Goal: Browse casually

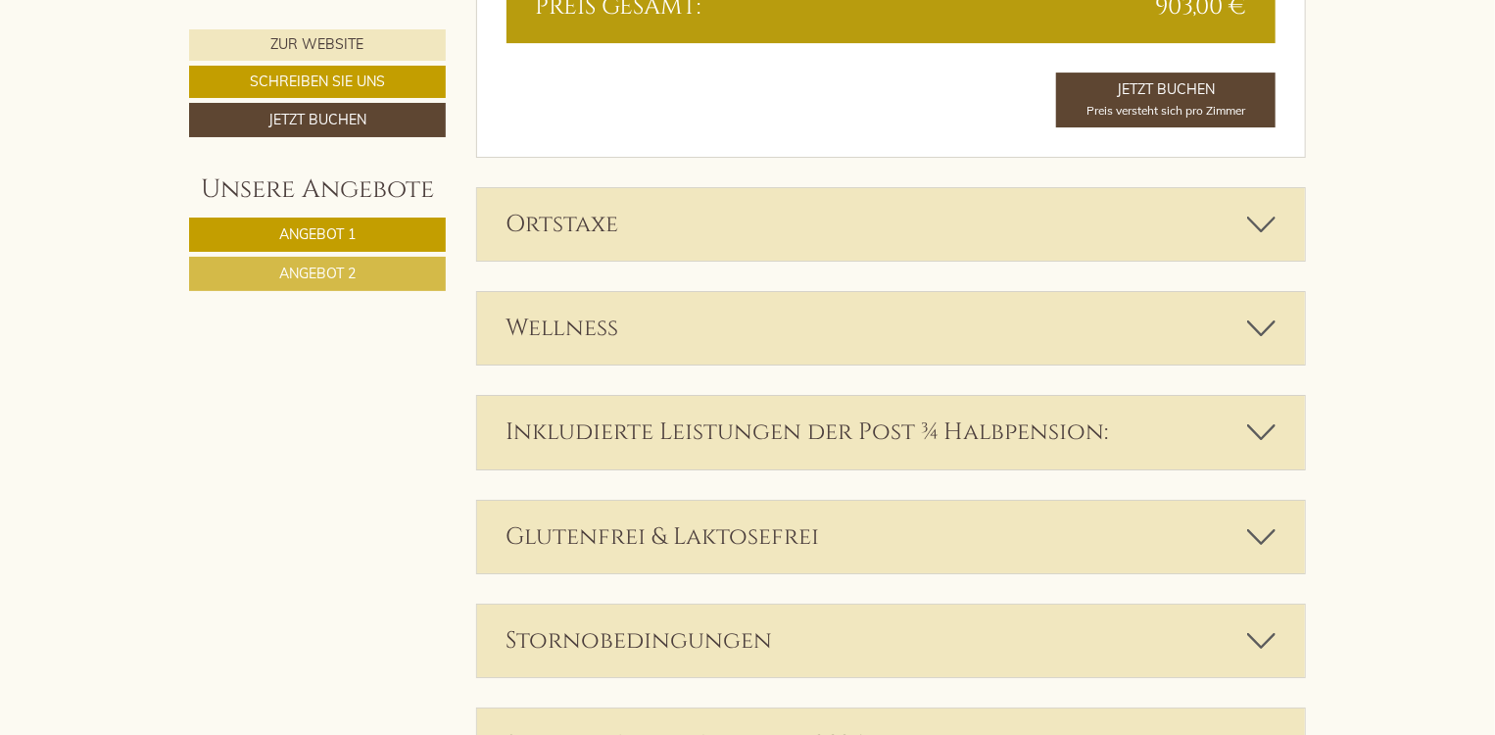
scroll to position [3428, 0]
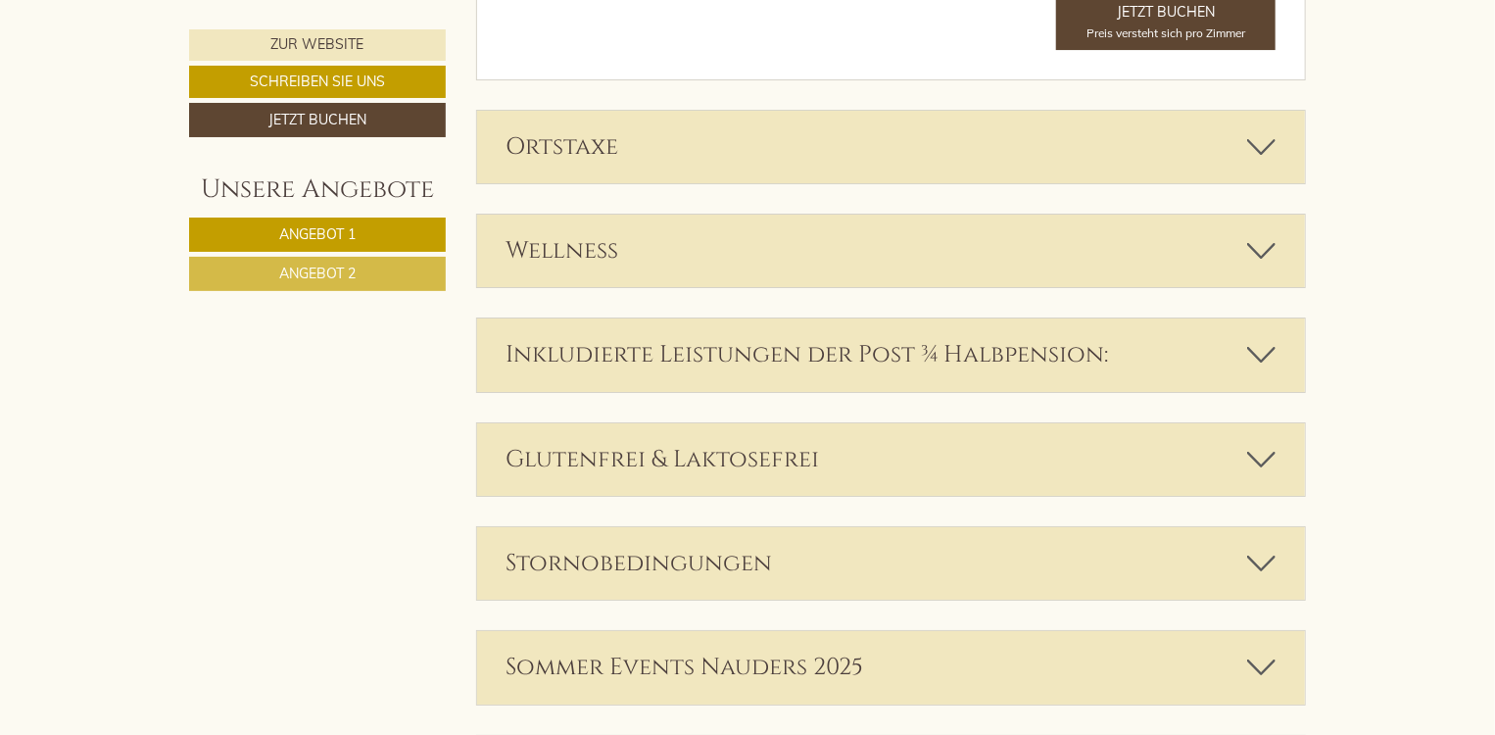
click at [1256, 356] on icon at bounding box center [1261, 354] width 28 height 33
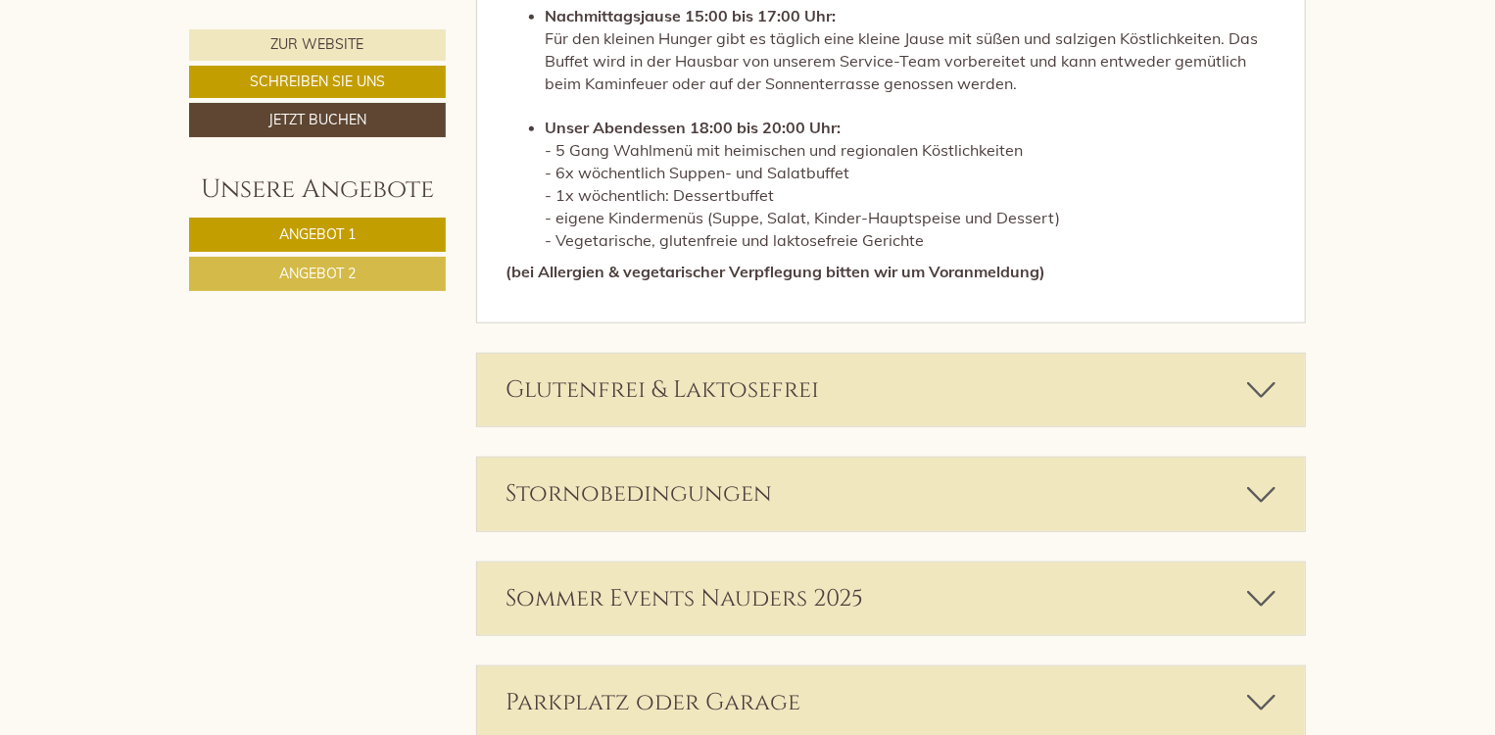
scroll to position [4407, 0]
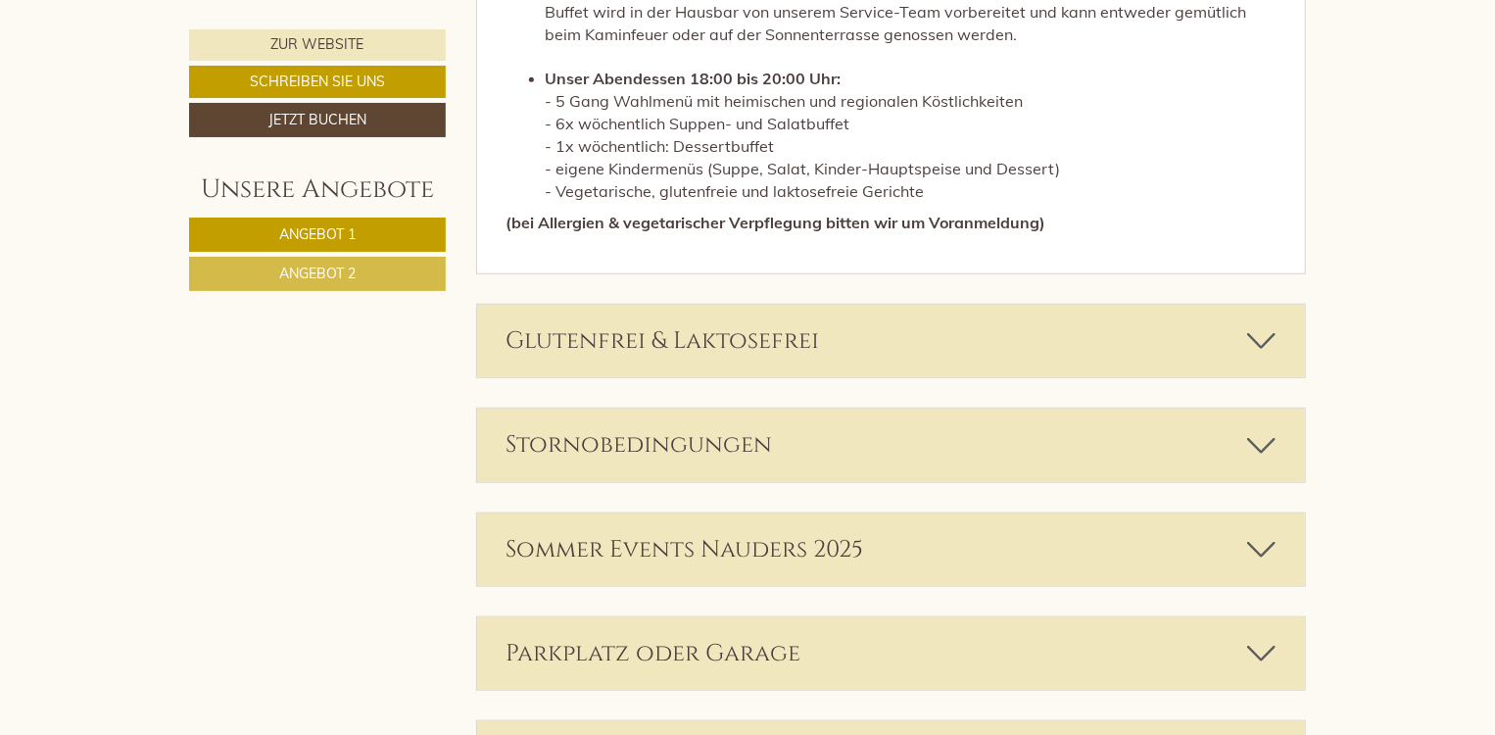
drag, startPoint x: 1269, startPoint y: 436, endPoint x: 1261, endPoint y: 424, distance: 14.1
click at [1268, 432] on icon at bounding box center [1261, 444] width 28 height 33
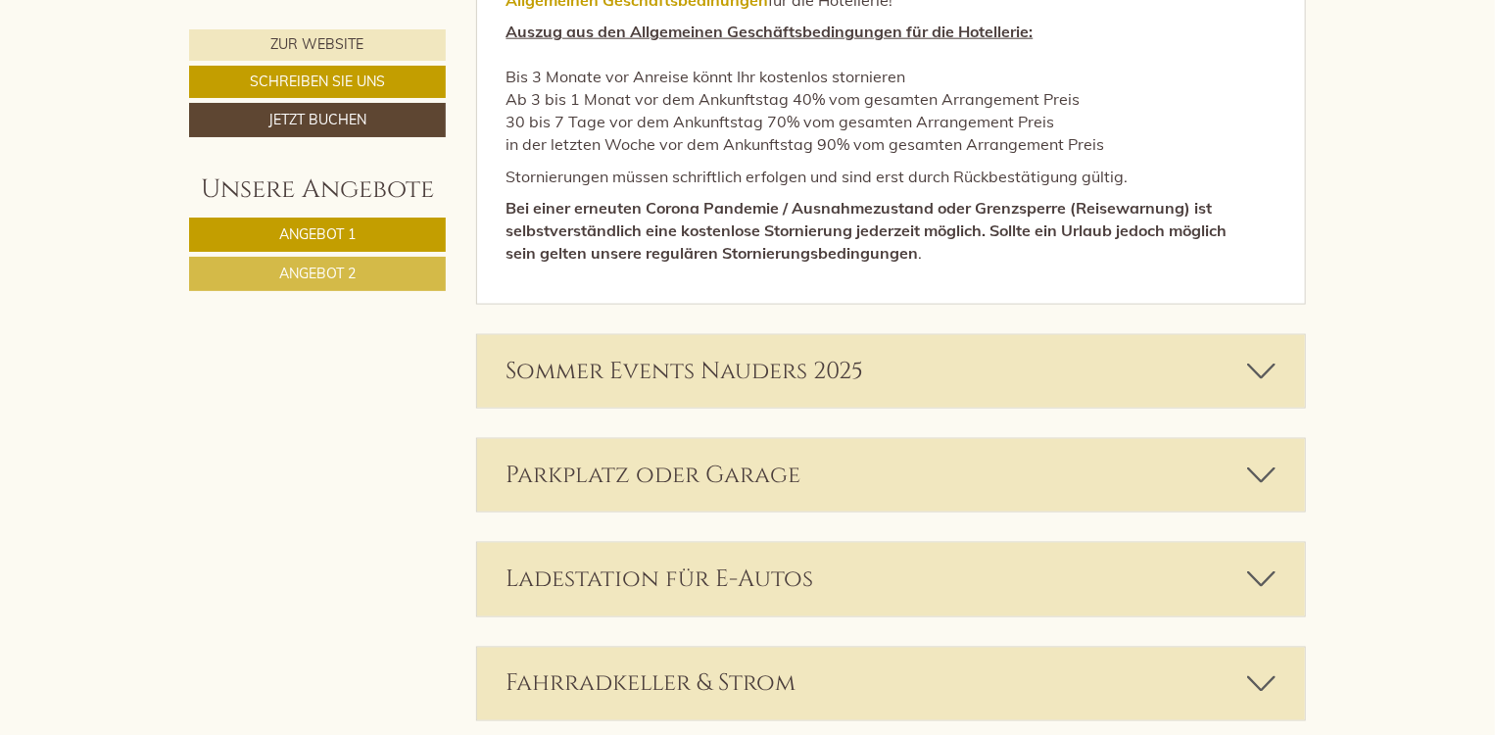
scroll to position [4995, 0]
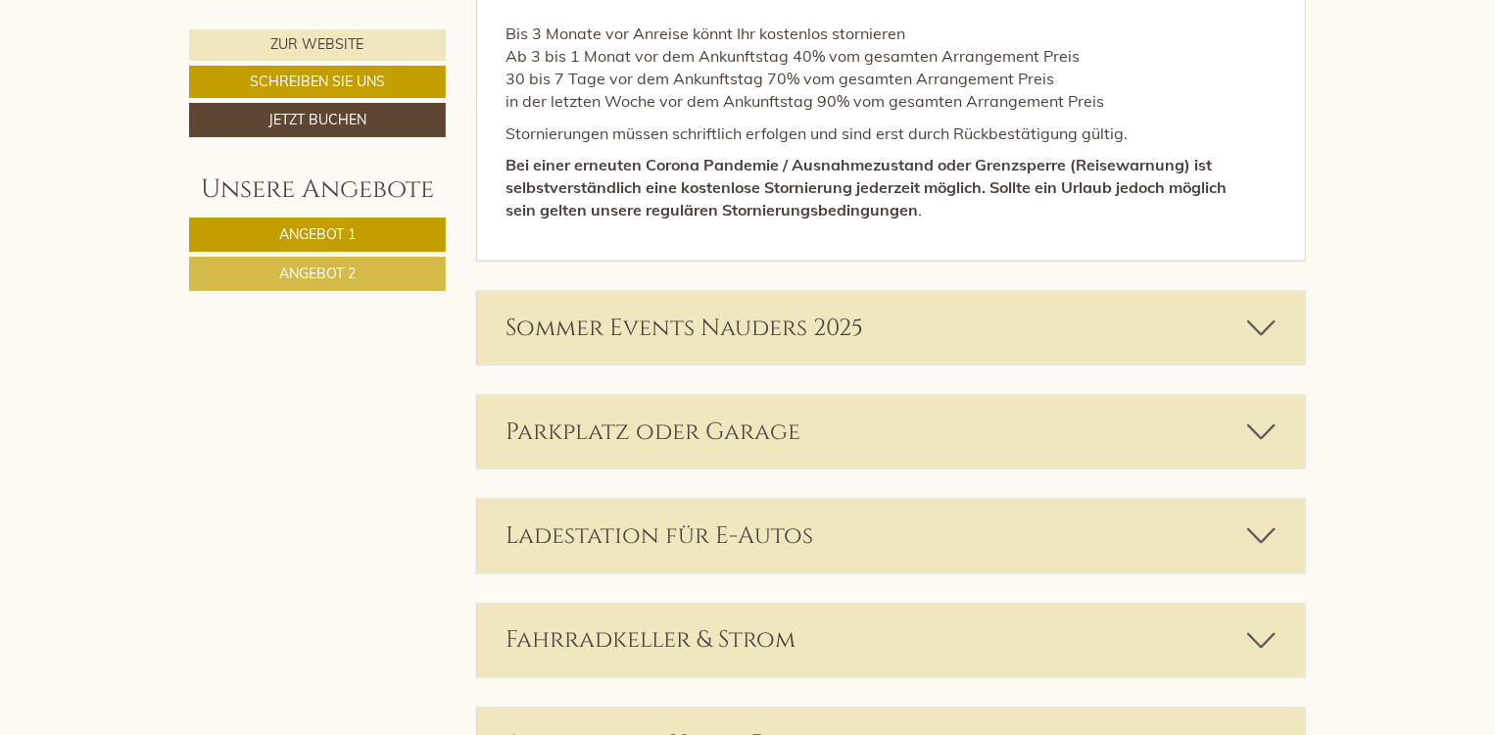
click at [1259, 418] on icon at bounding box center [1261, 431] width 28 height 33
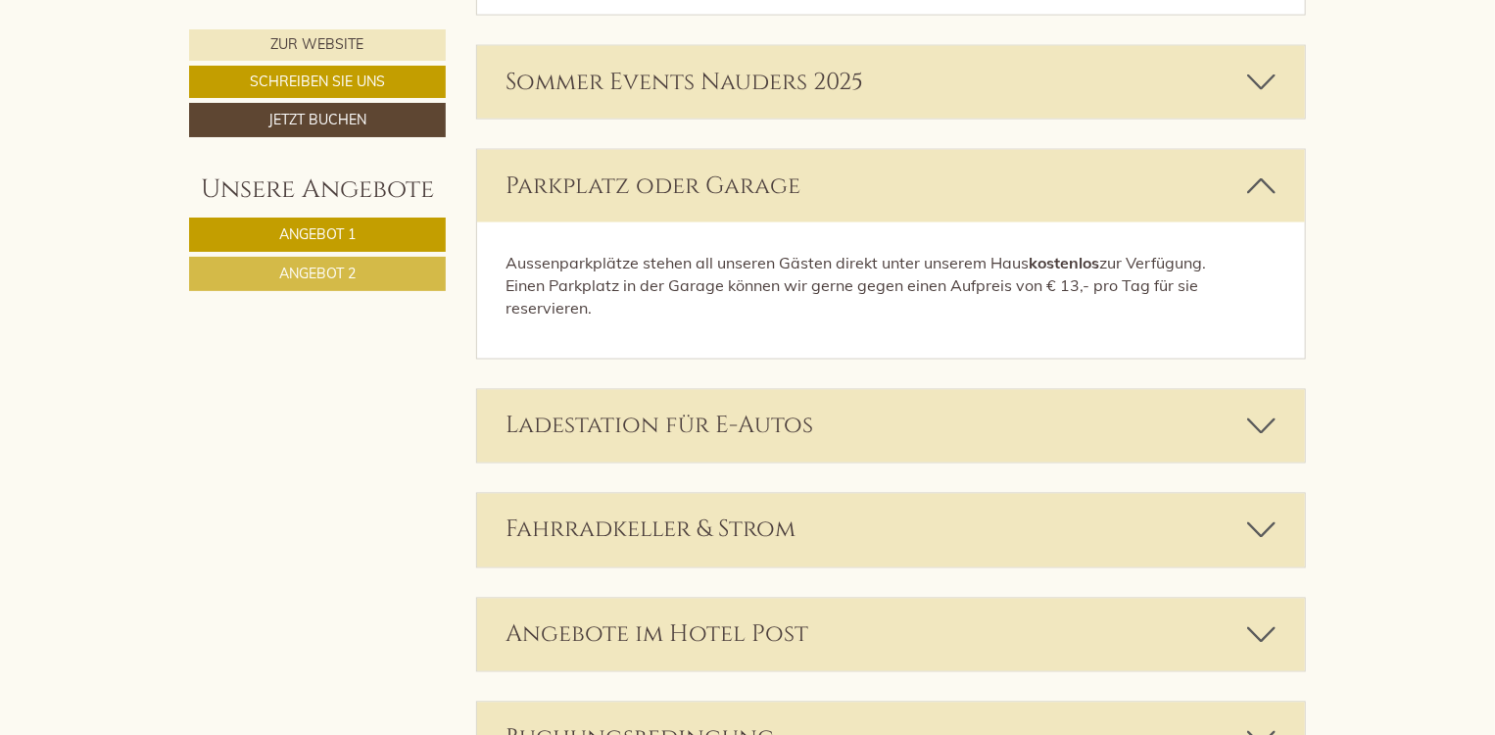
scroll to position [5289, 0]
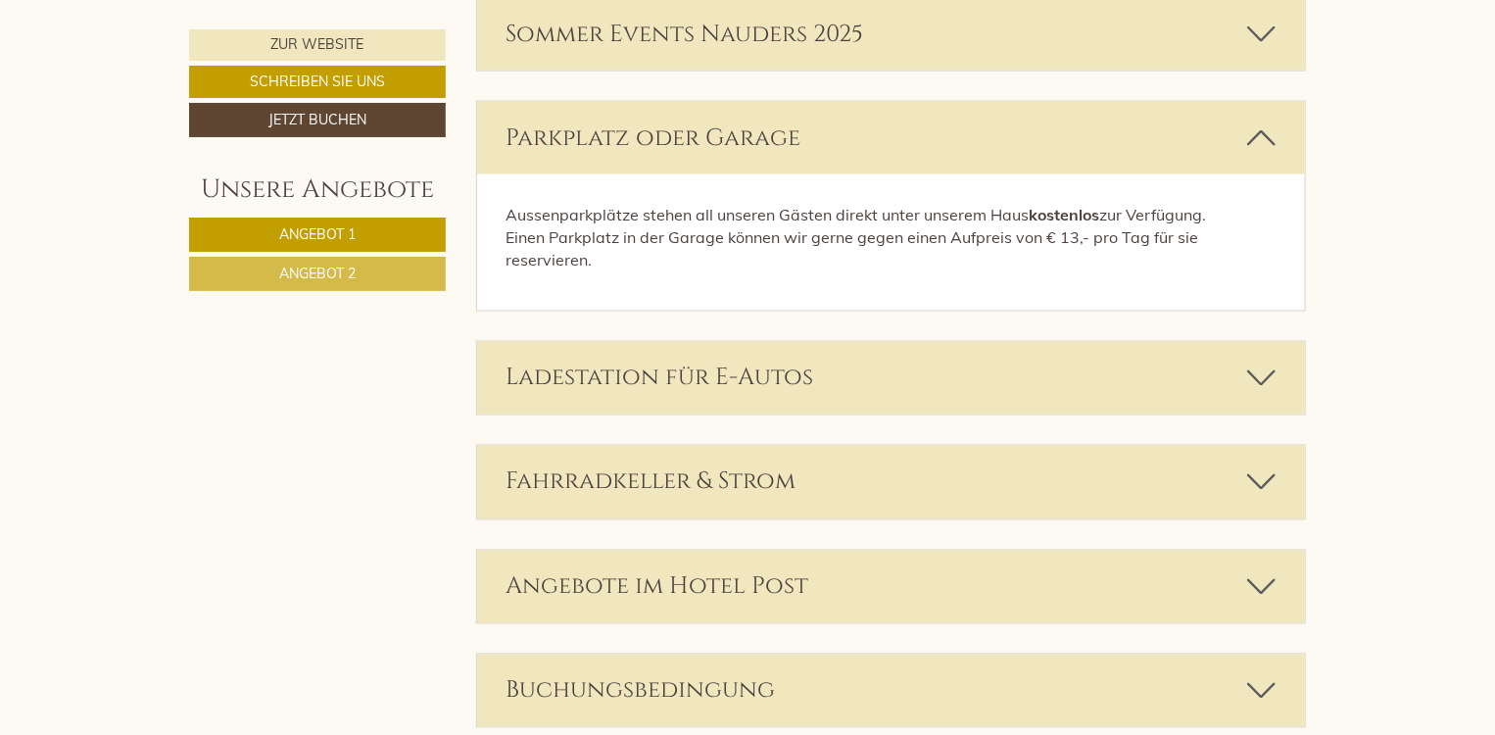
click at [1260, 471] on icon at bounding box center [1261, 481] width 28 height 33
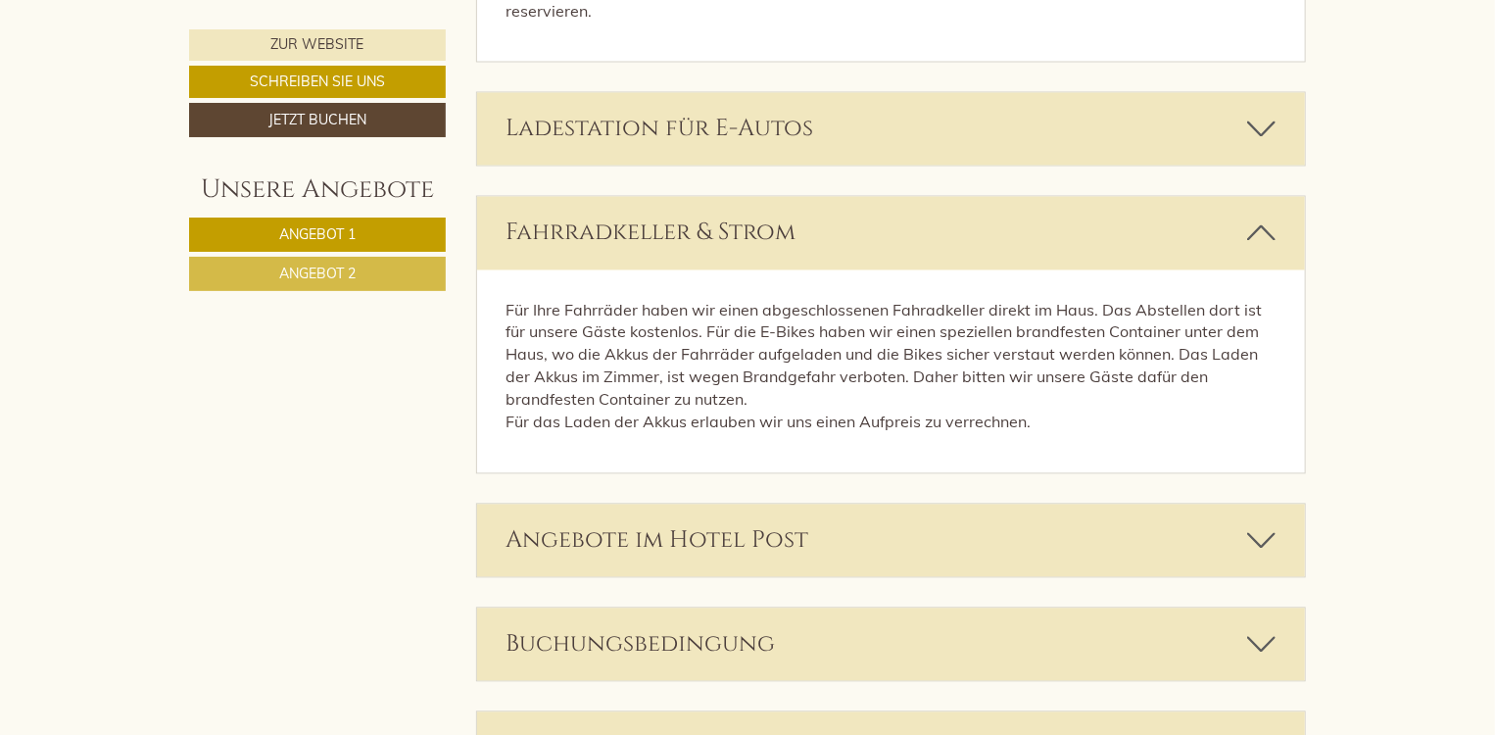
scroll to position [5582, 0]
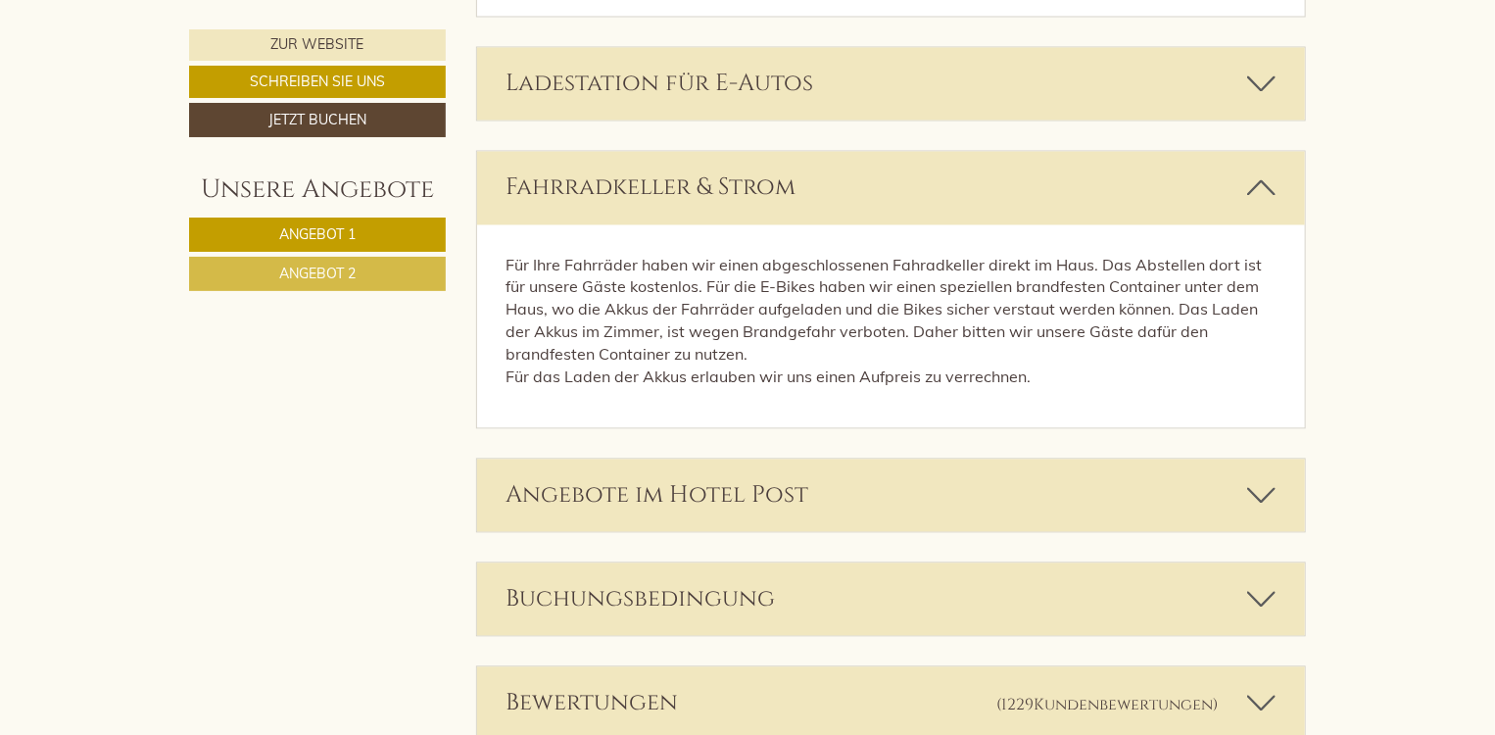
click at [1265, 490] on icon at bounding box center [1261, 495] width 28 height 33
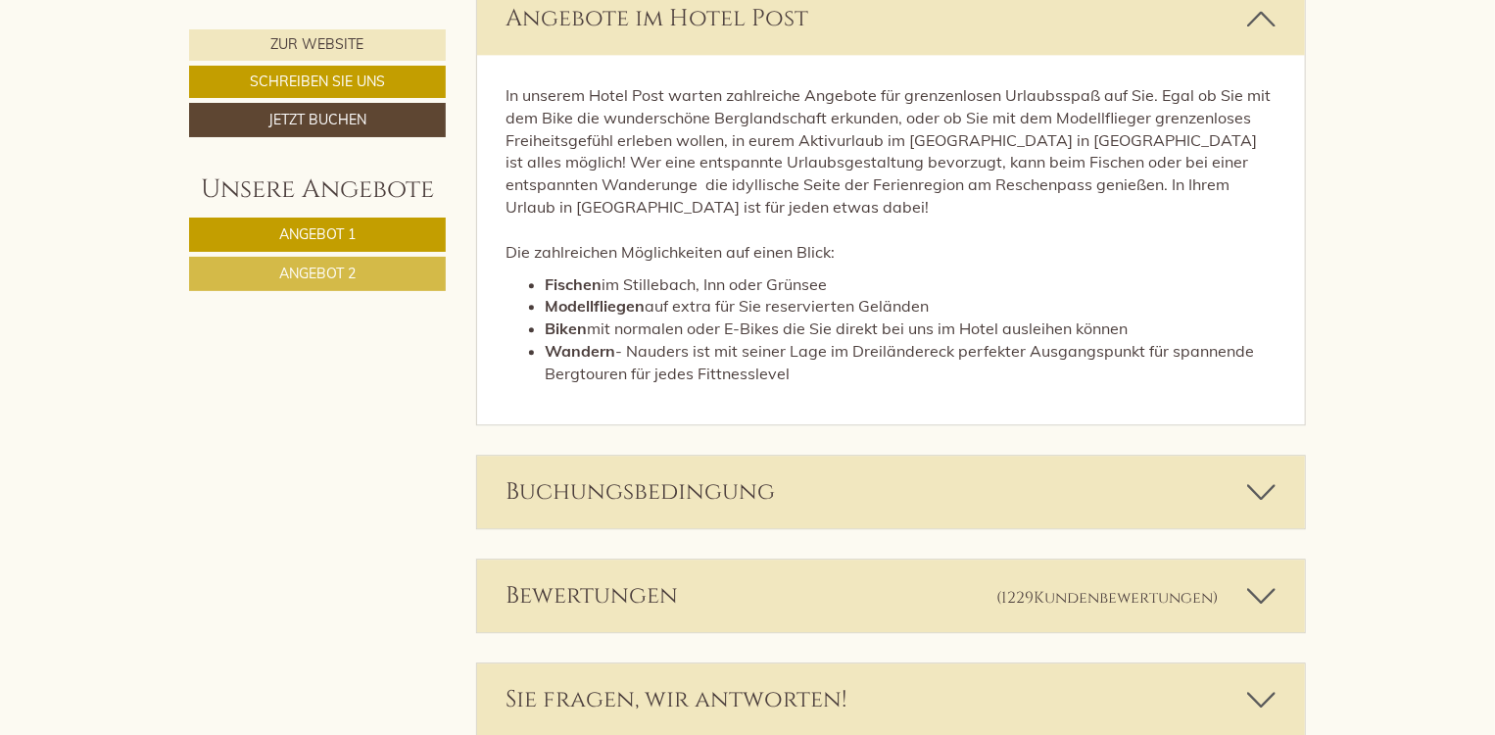
scroll to position [6072, 0]
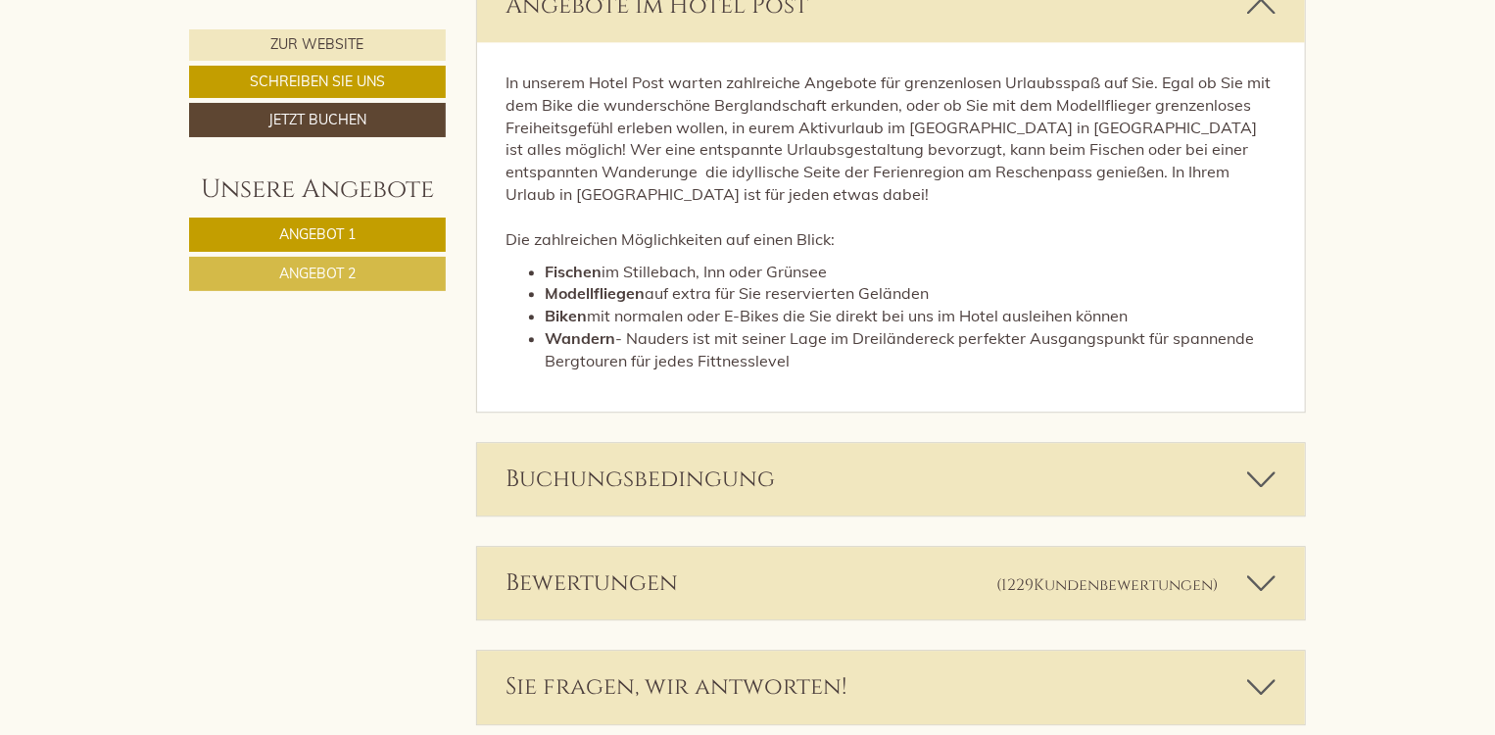
click at [1266, 476] on icon at bounding box center [1261, 478] width 28 height 33
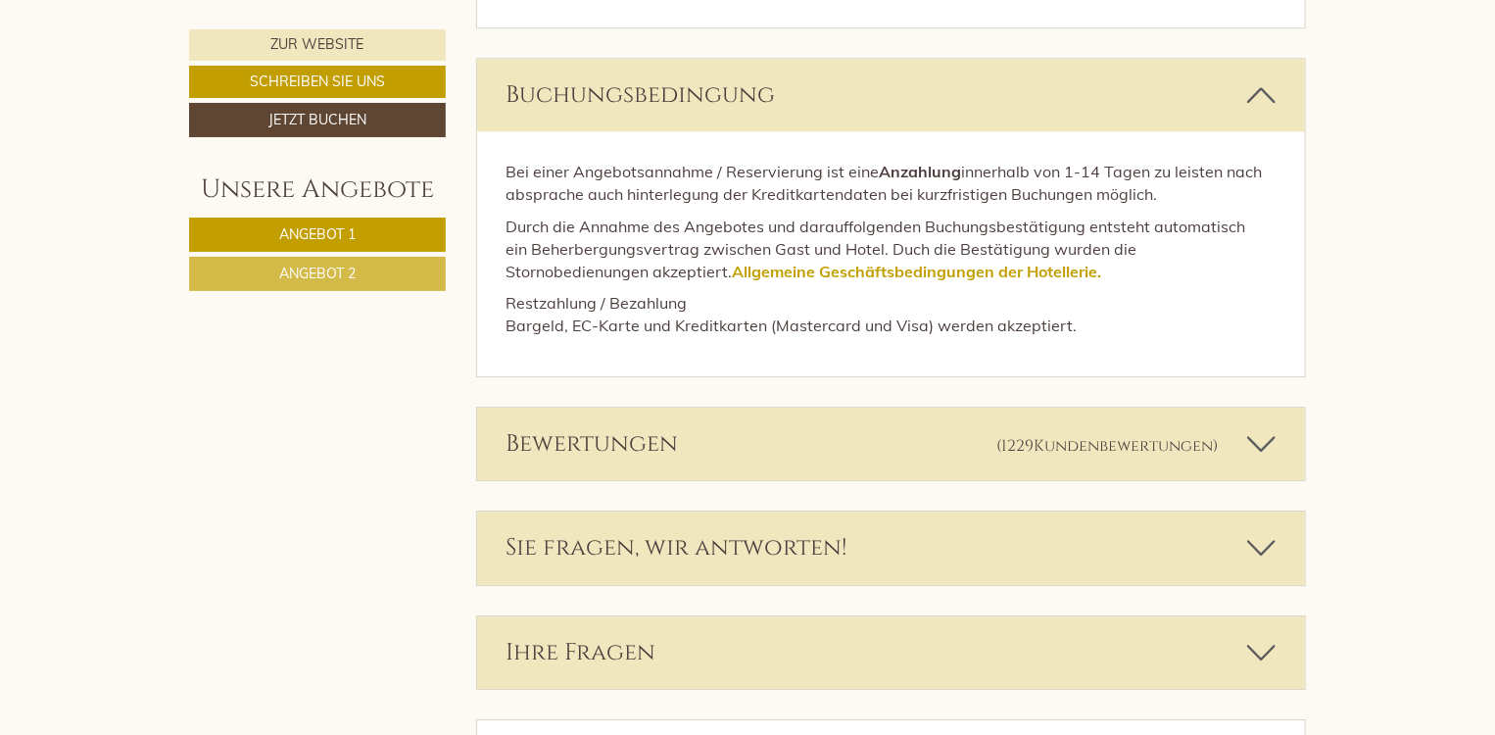
scroll to position [6464, 0]
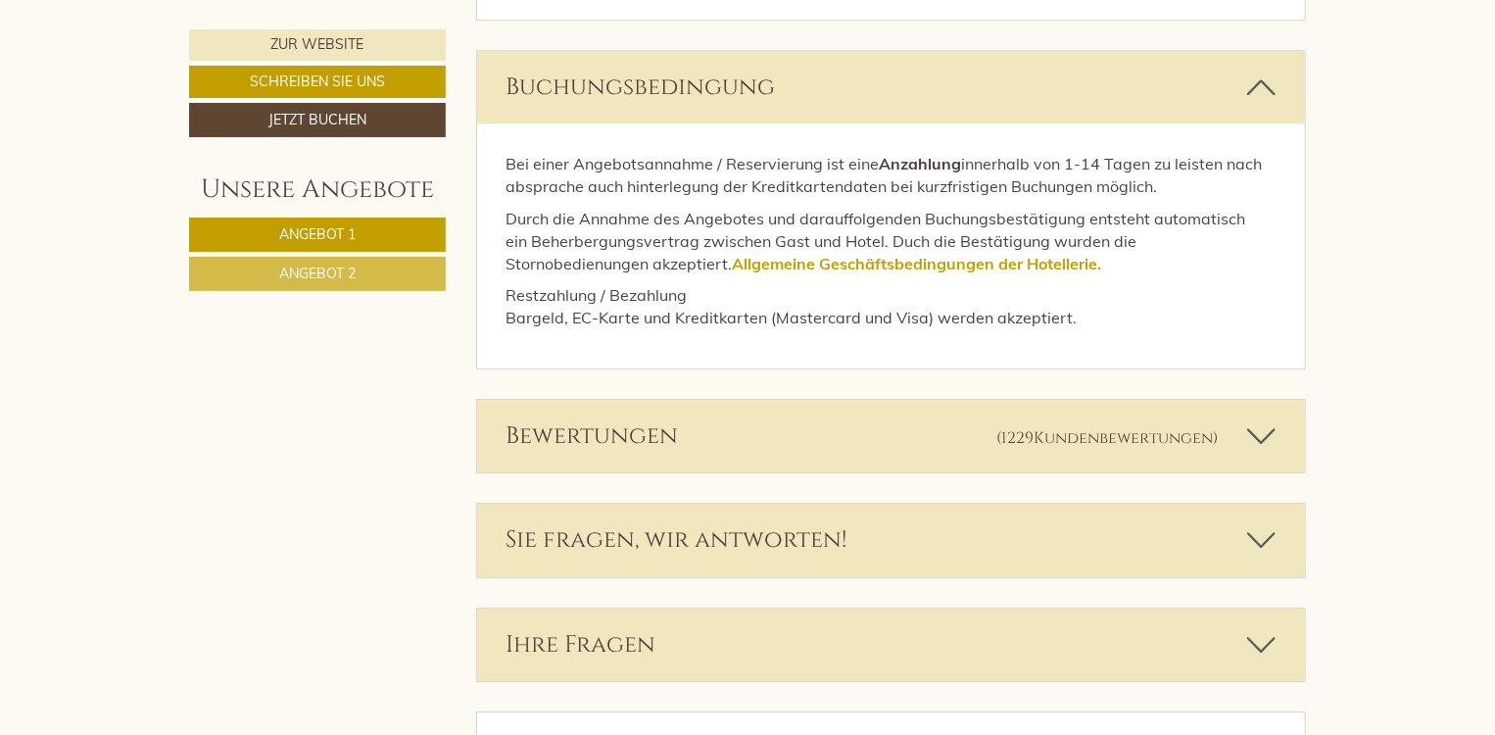
click at [1273, 427] on icon at bounding box center [1261, 435] width 28 height 33
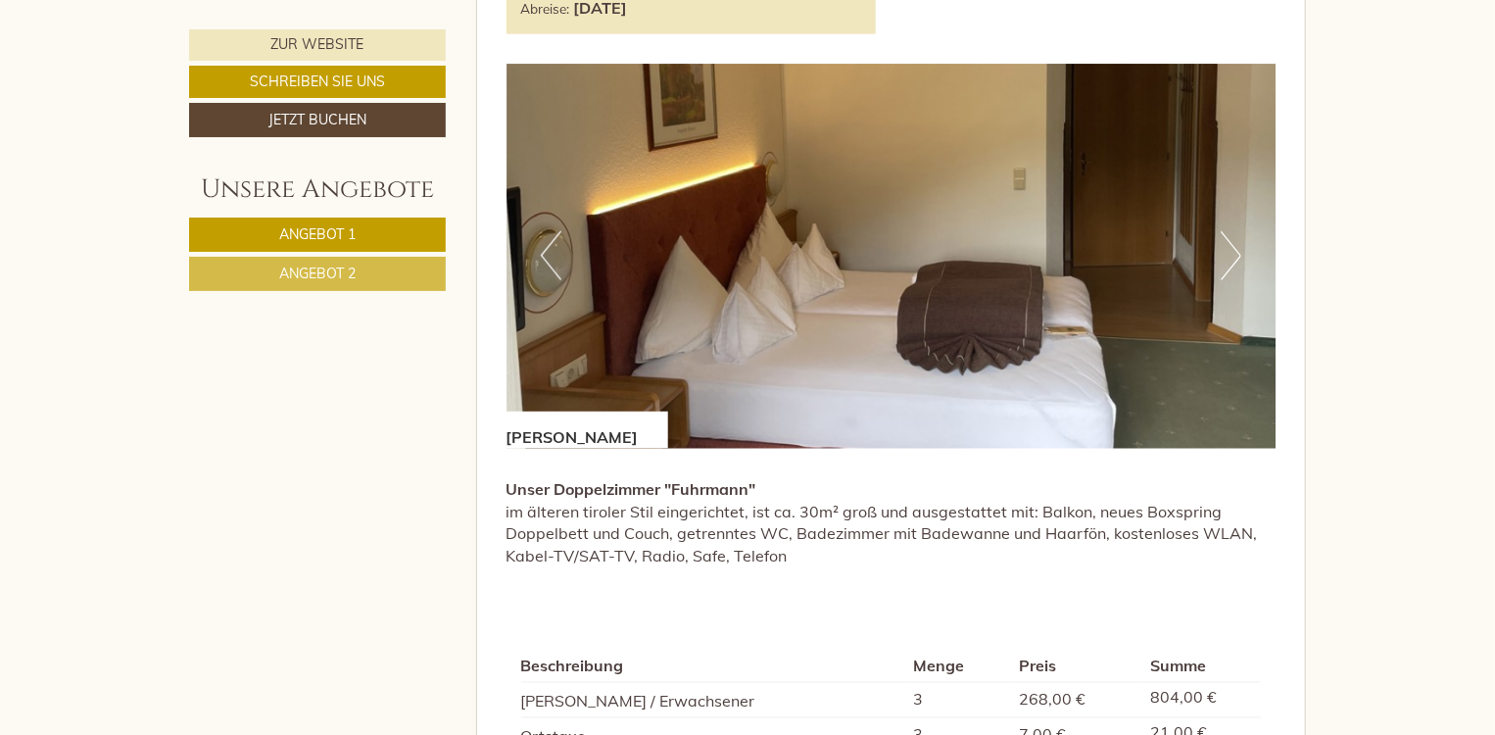
scroll to position [1168, 0]
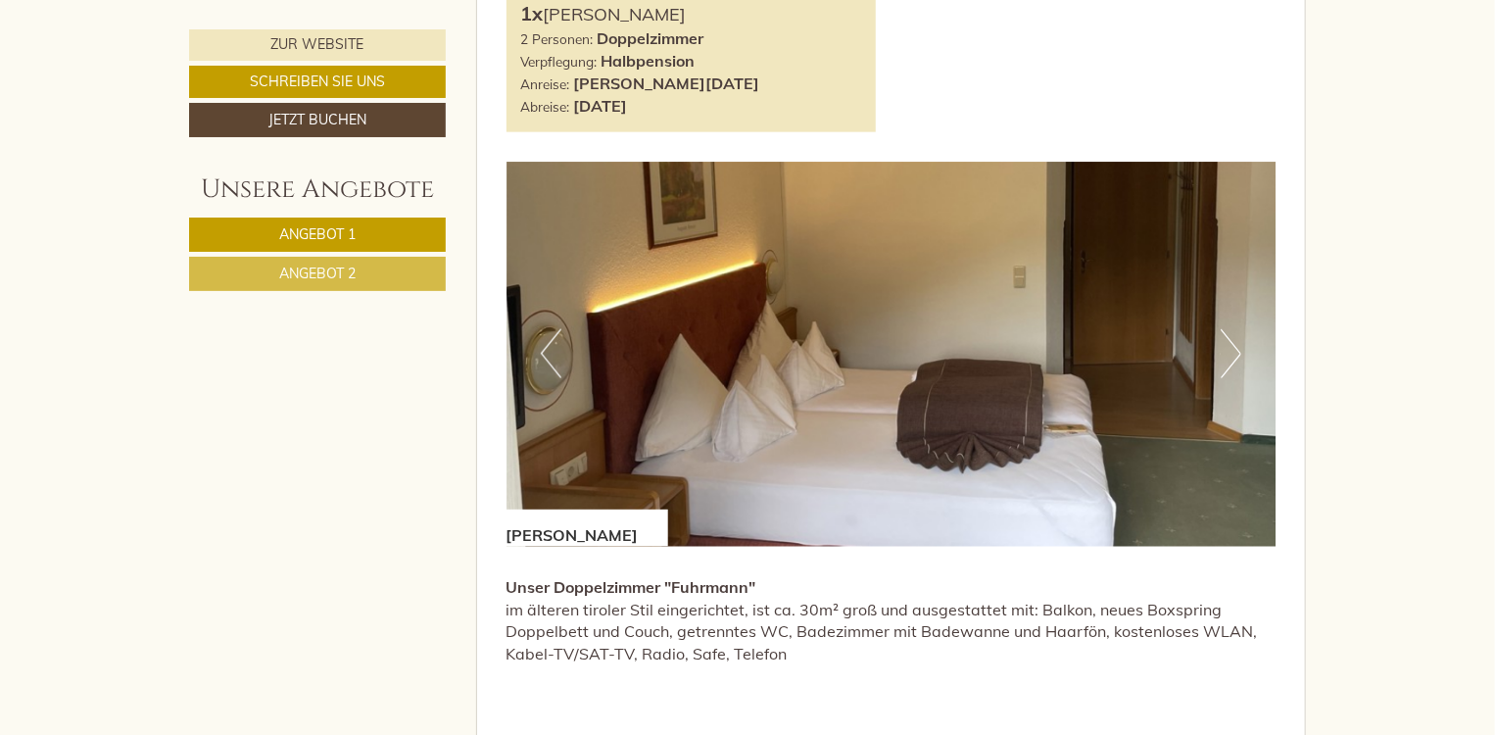
click at [1234, 352] on button "Next" at bounding box center [1230, 353] width 21 height 49
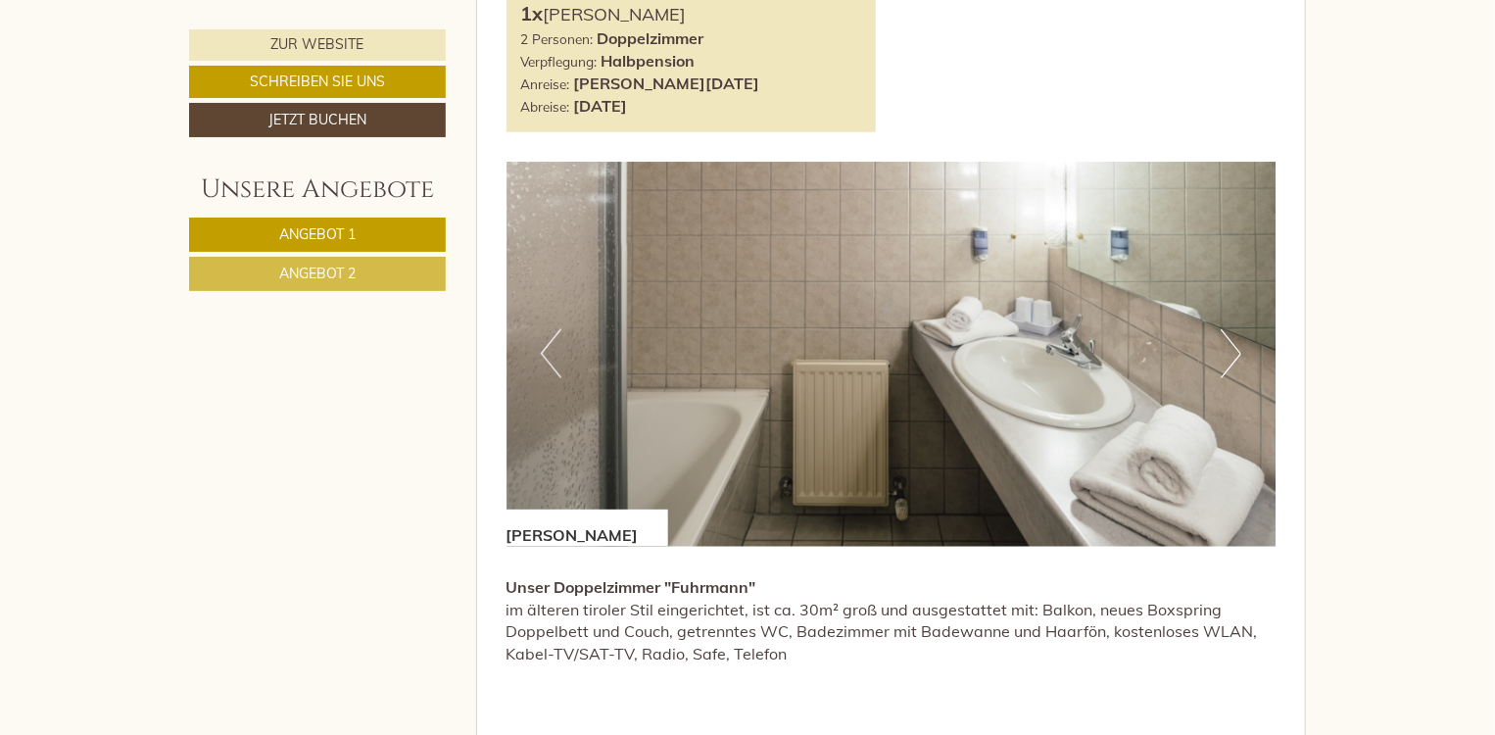
click at [1234, 352] on button "Next" at bounding box center [1230, 353] width 21 height 49
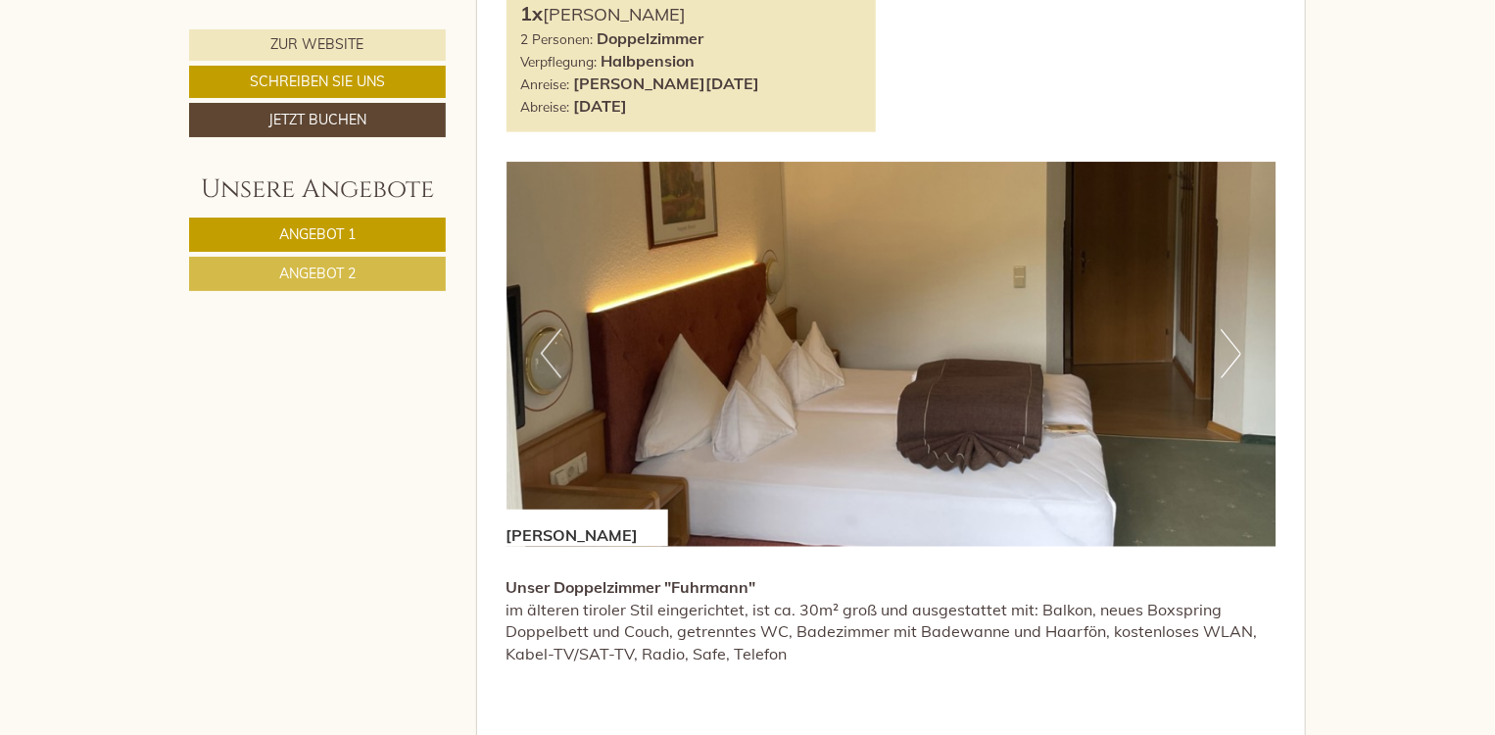
click at [1234, 352] on button "Next" at bounding box center [1230, 353] width 21 height 49
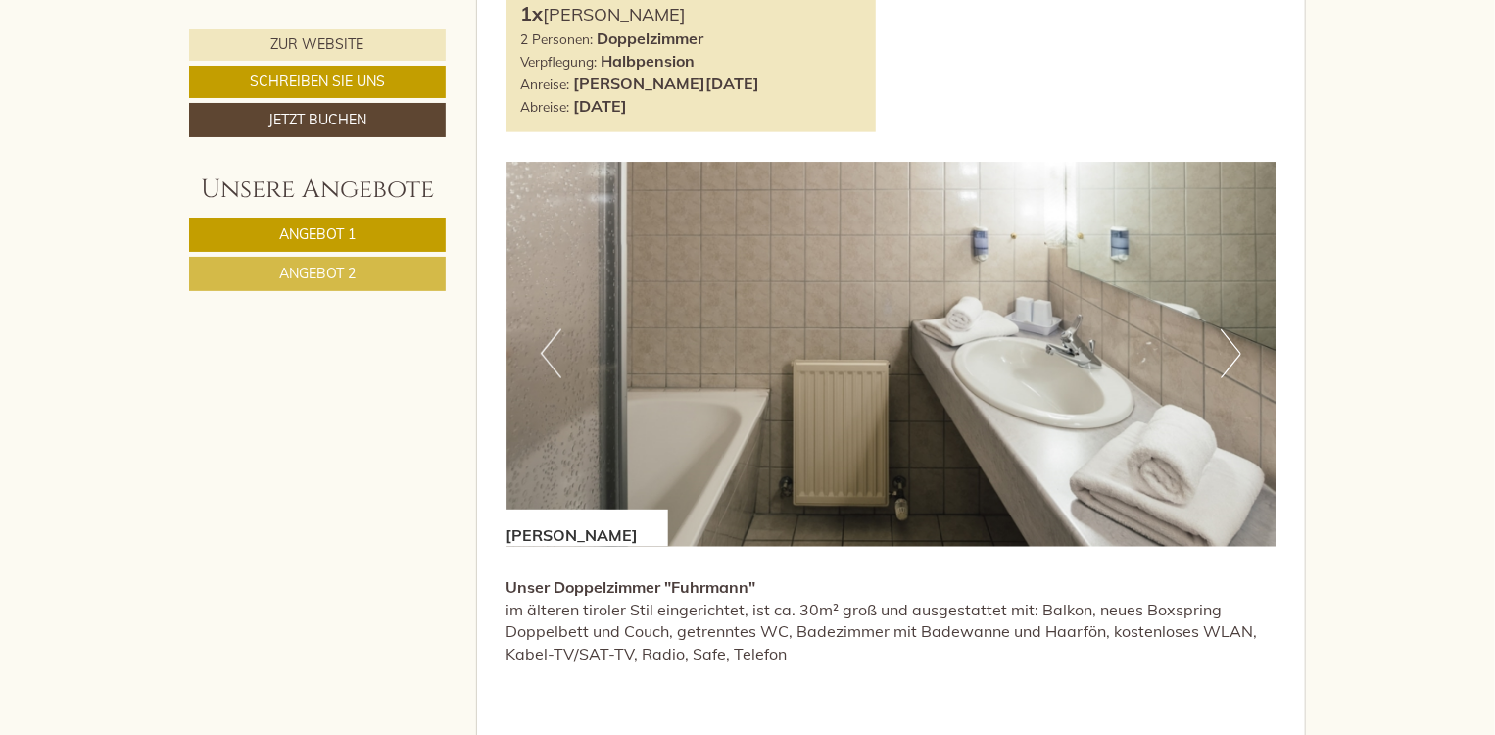
click at [1234, 352] on button "Next" at bounding box center [1230, 353] width 21 height 49
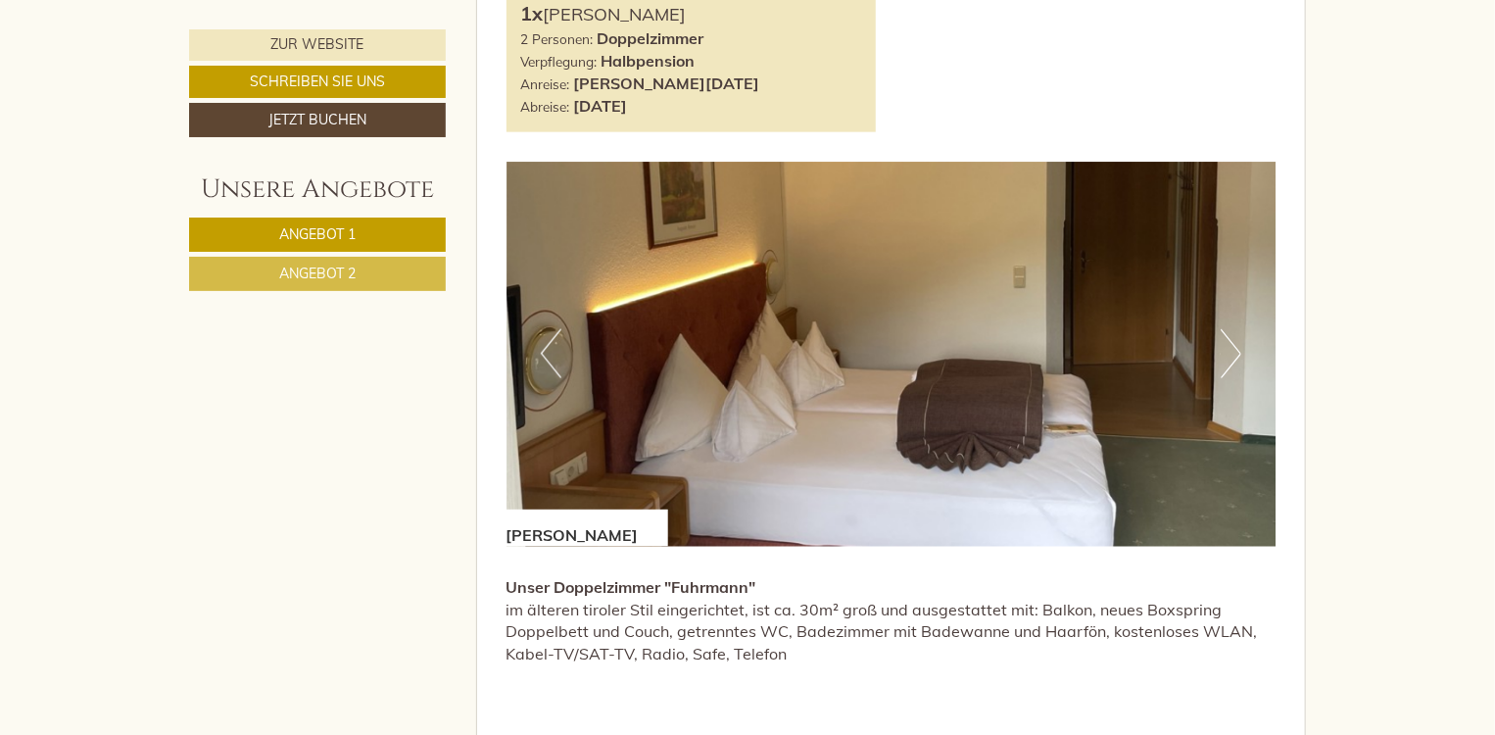
click at [1234, 352] on button "Next" at bounding box center [1230, 353] width 21 height 49
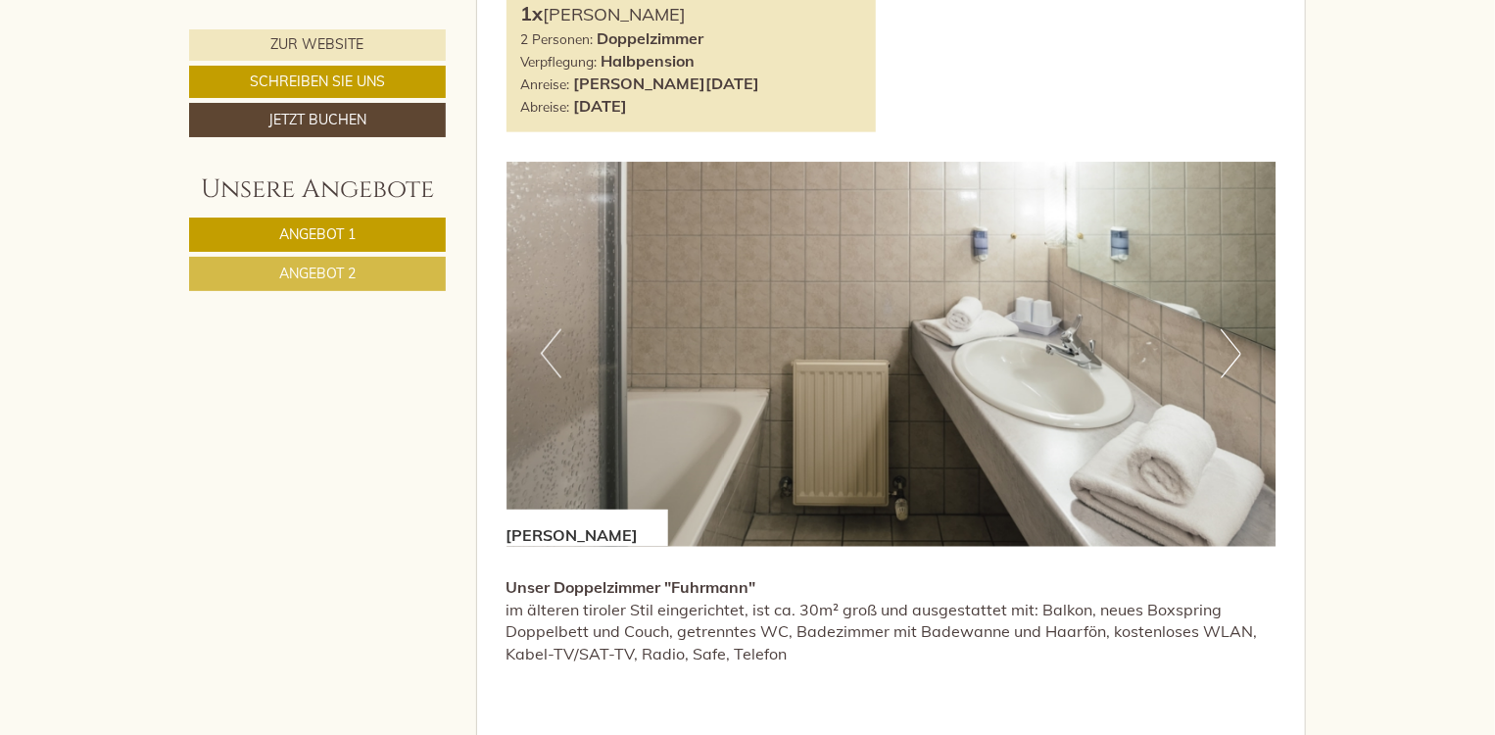
click at [1234, 352] on button "Next" at bounding box center [1230, 353] width 21 height 49
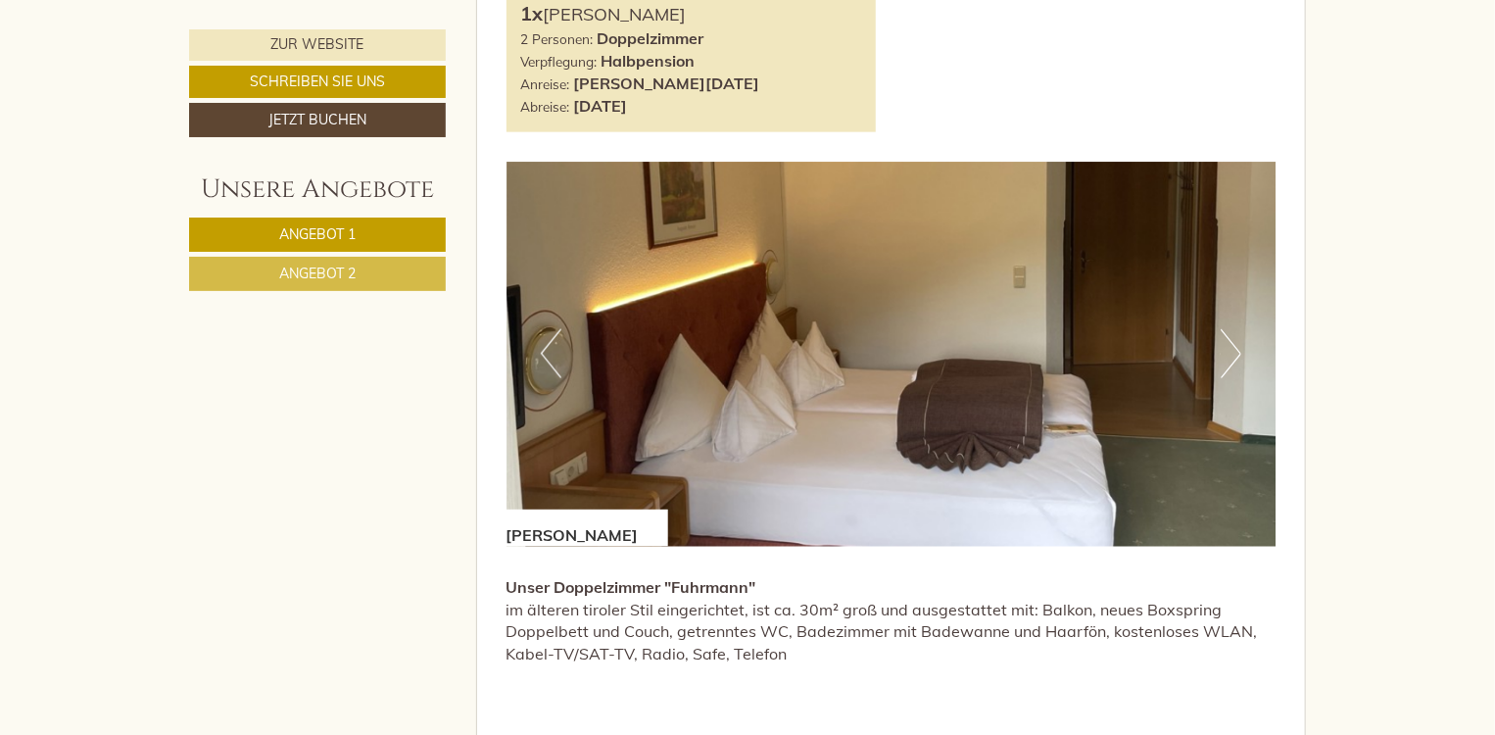
click at [1234, 352] on button "Next" at bounding box center [1230, 353] width 21 height 49
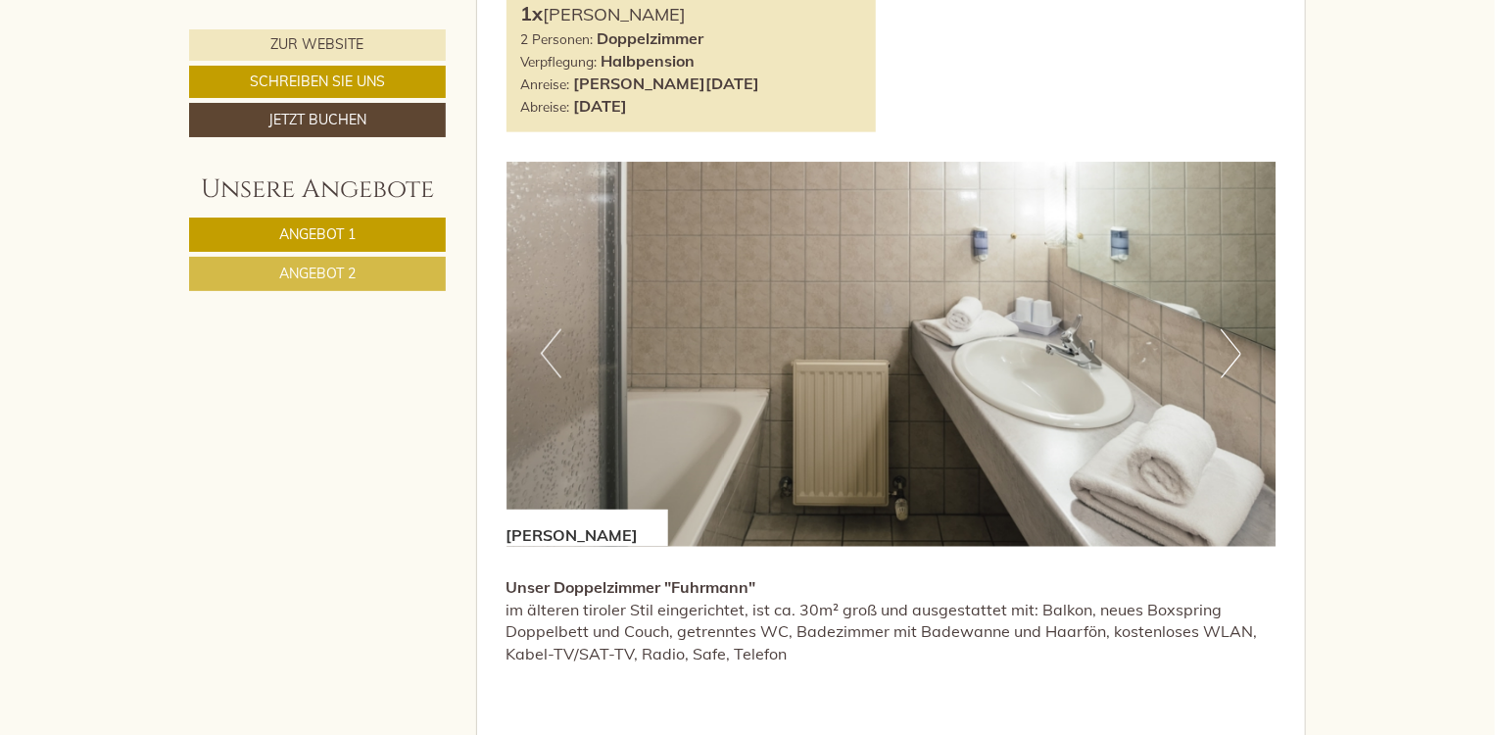
click at [1234, 352] on button "Next" at bounding box center [1230, 353] width 21 height 49
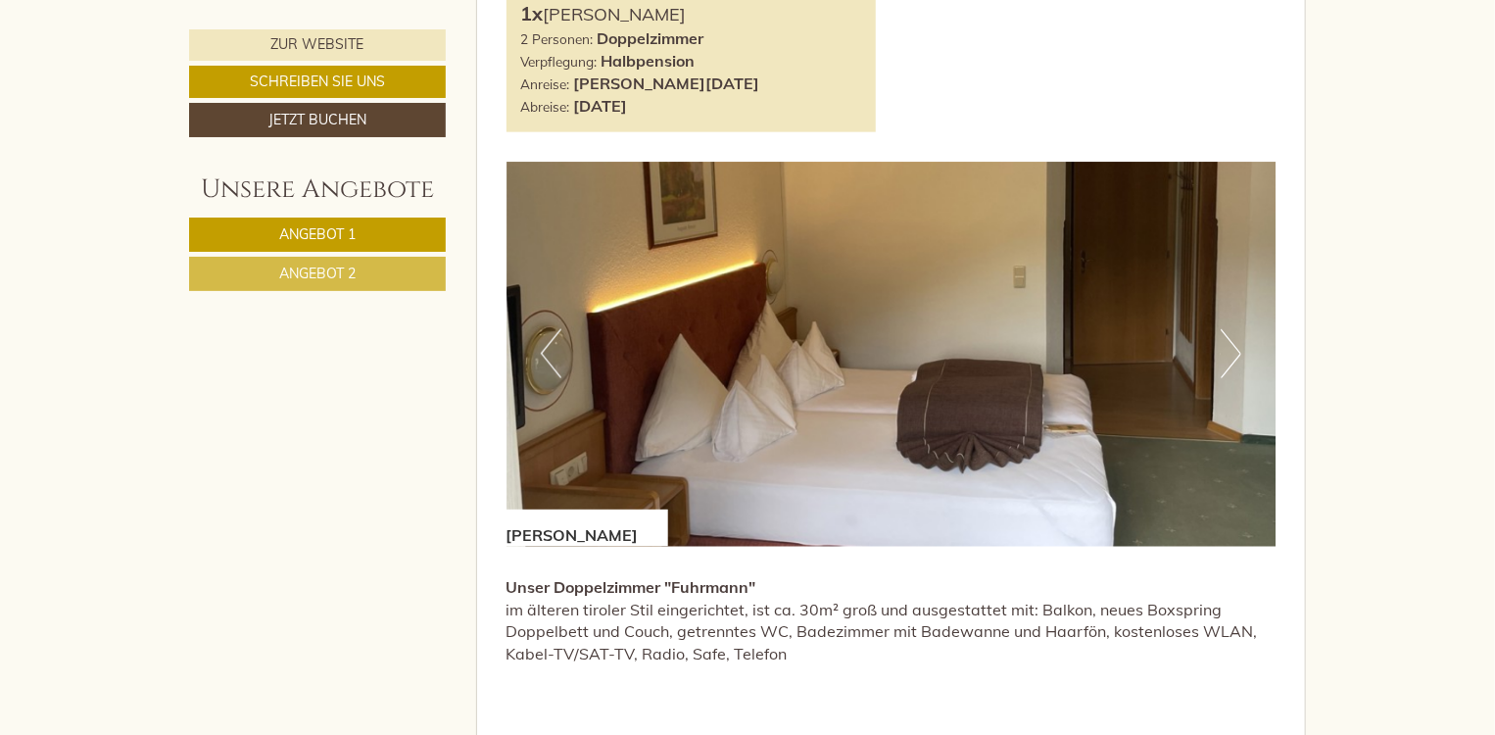
click at [1234, 352] on button "Next" at bounding box center [1230, 353] width 21 height 49
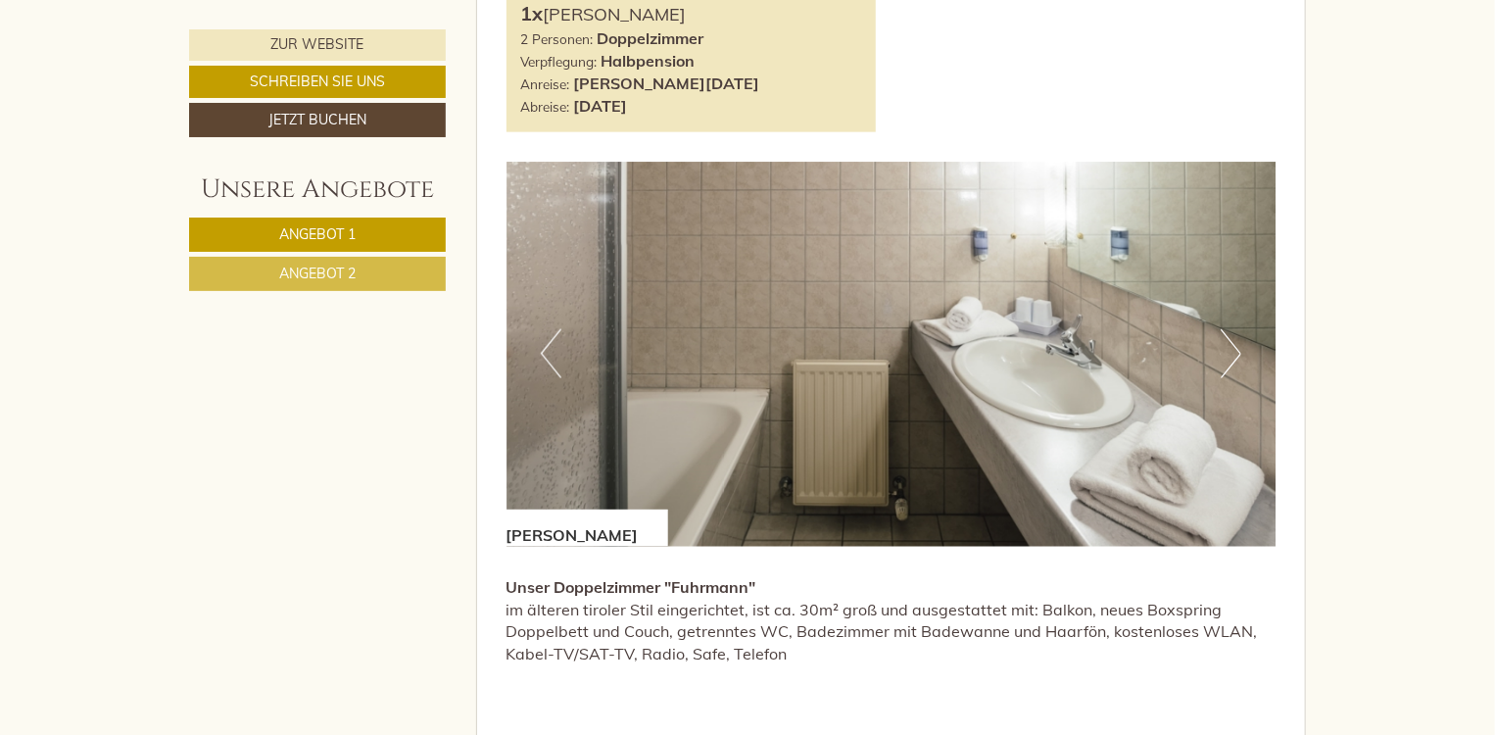
click at [1234, 353] on button "Next" at bounding box center [1230, 353] width 21 height 49
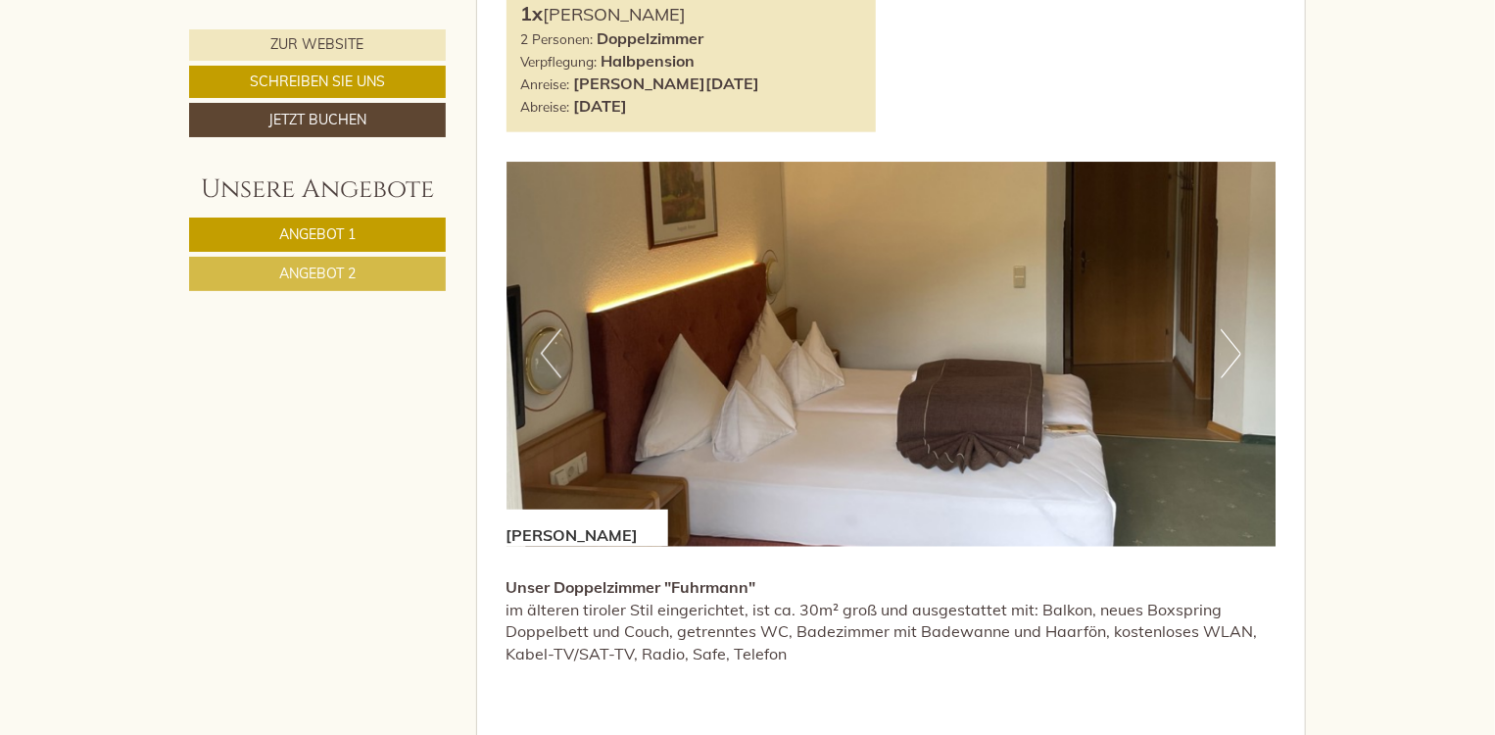
click at [1234, 353] on button "Next" at bounding box center [1230, 353] width 21 height 49
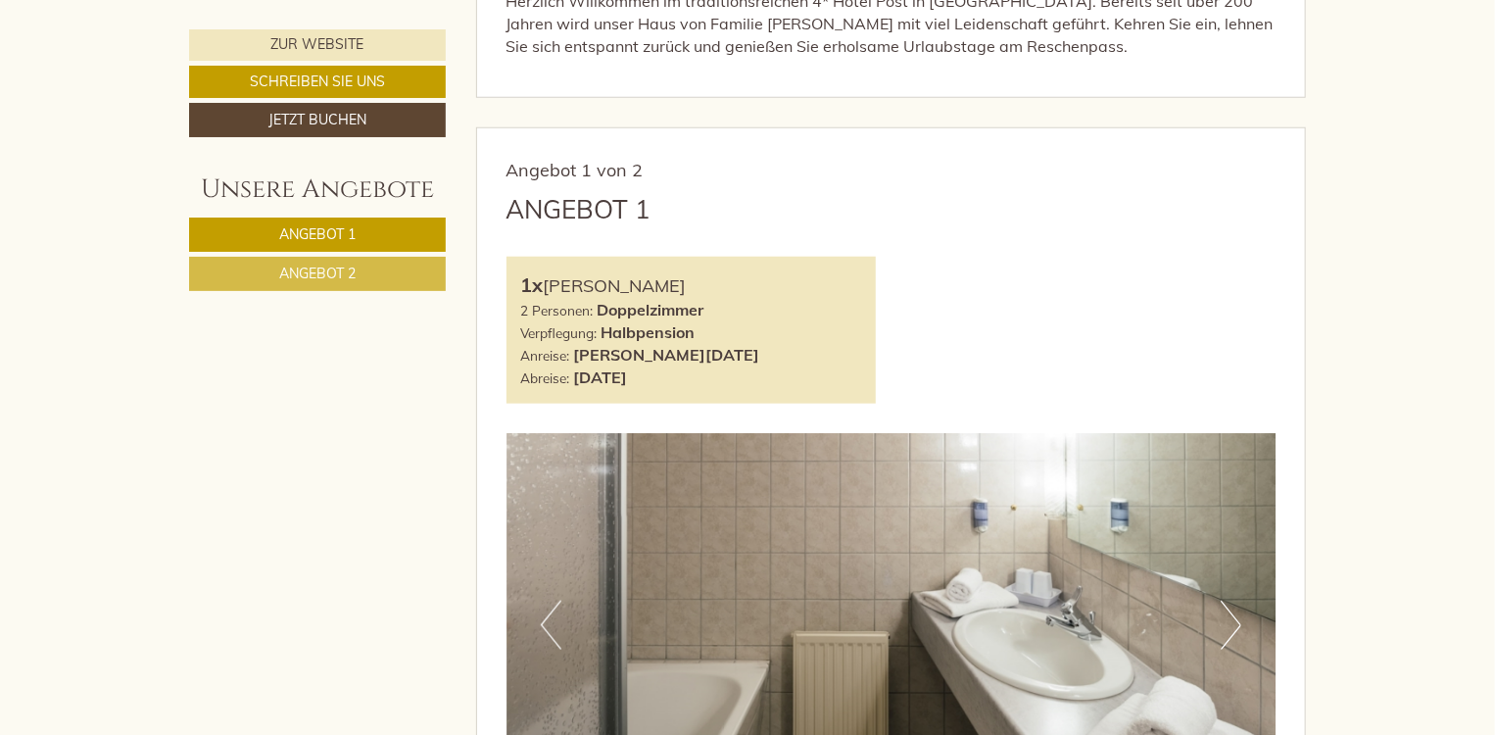
scroll to position [777, 0]
